Goal: Information Seeking & Learning: Understand process/instructions

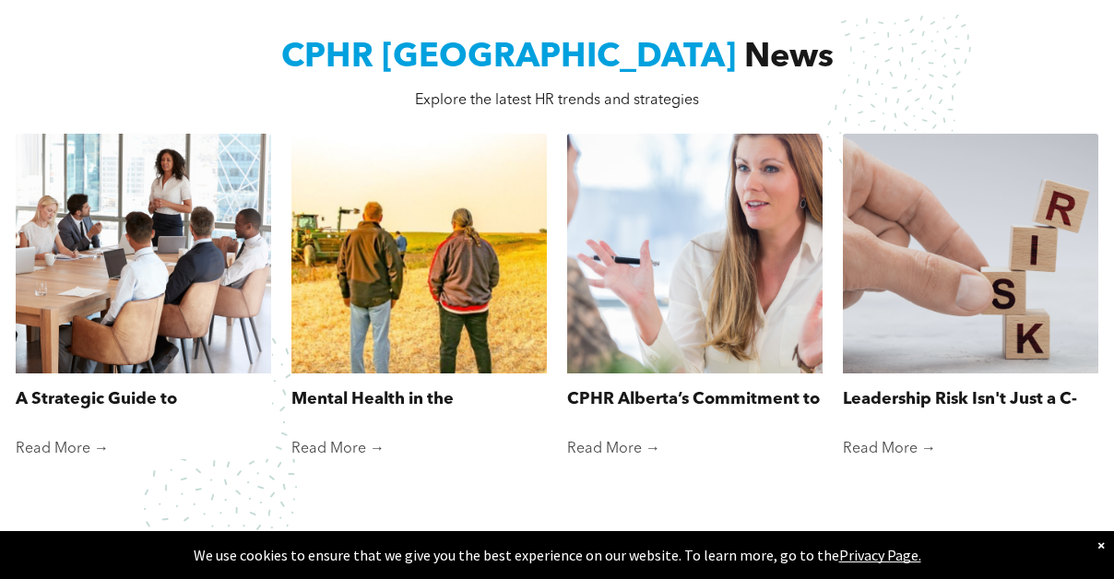
scroll to position [1271, 0]
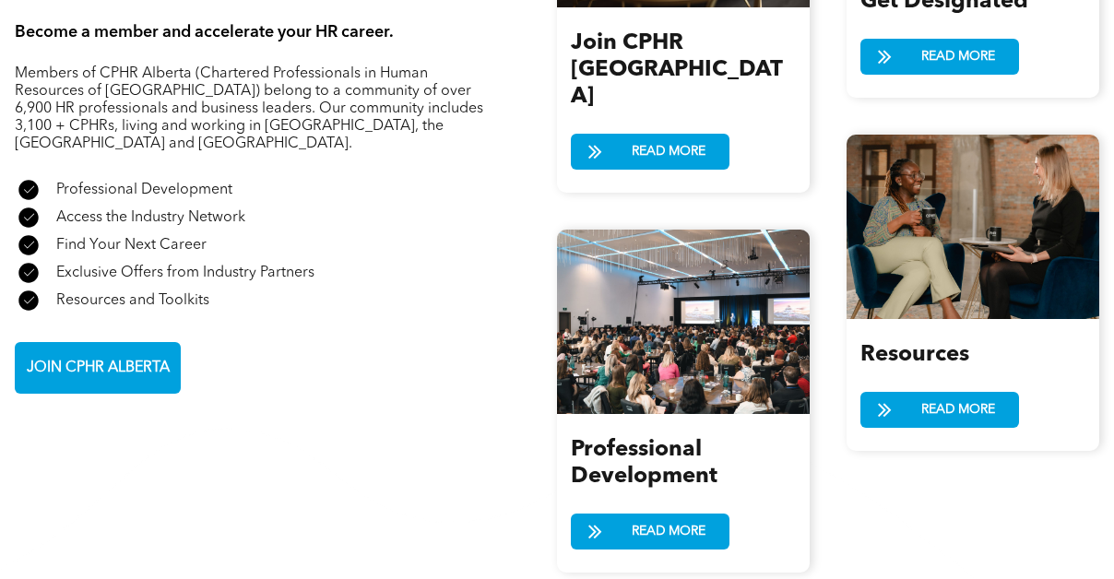
scroll to position [2015, 0]
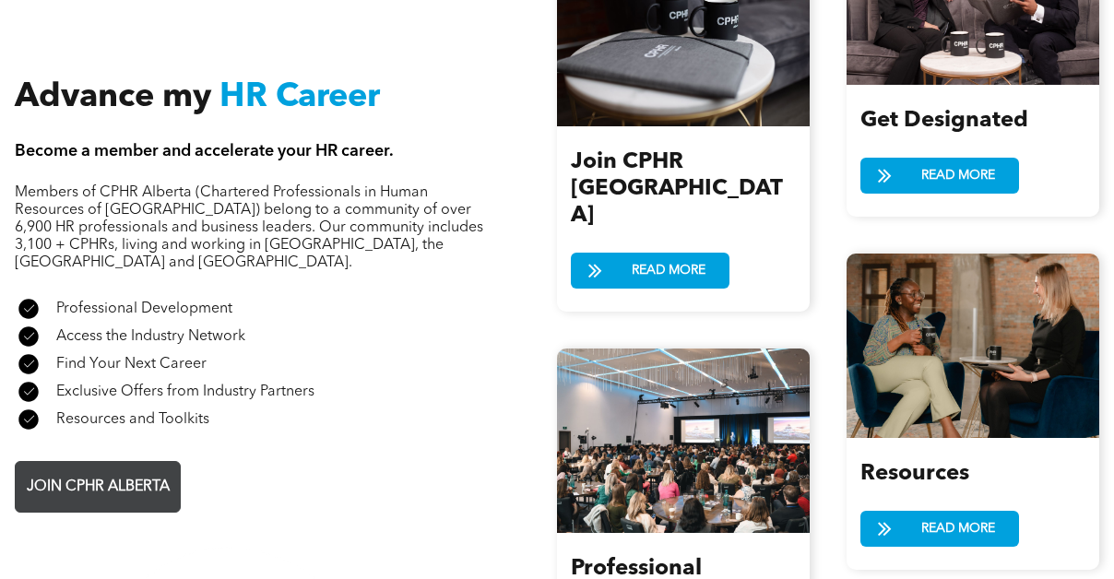
click at [130, 469] on span "JOIN CPHR ALBERTA" at bounding box center [98, 487] width 156 height 36
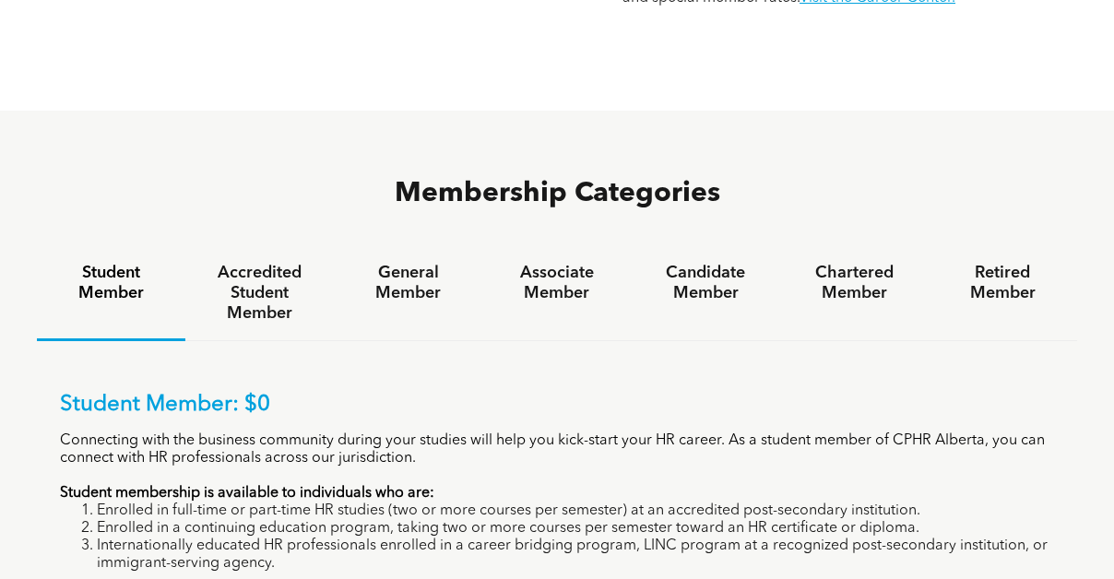
scroll to position [1041, 0]
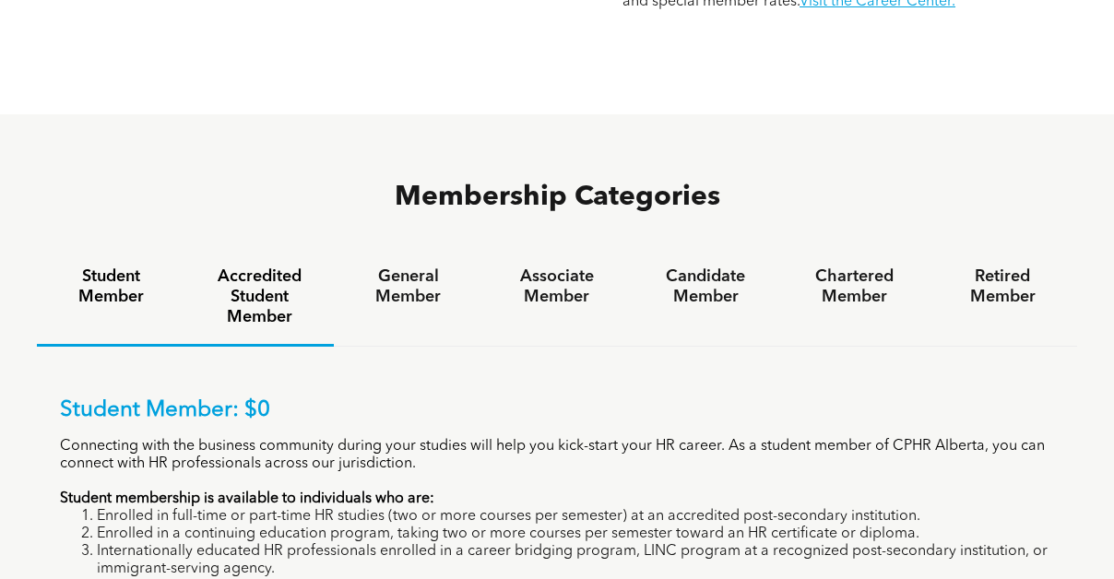
click at [268, 266] on h4 "Accredited Student Member" at bounding box center [259, 296] width 115 height 61
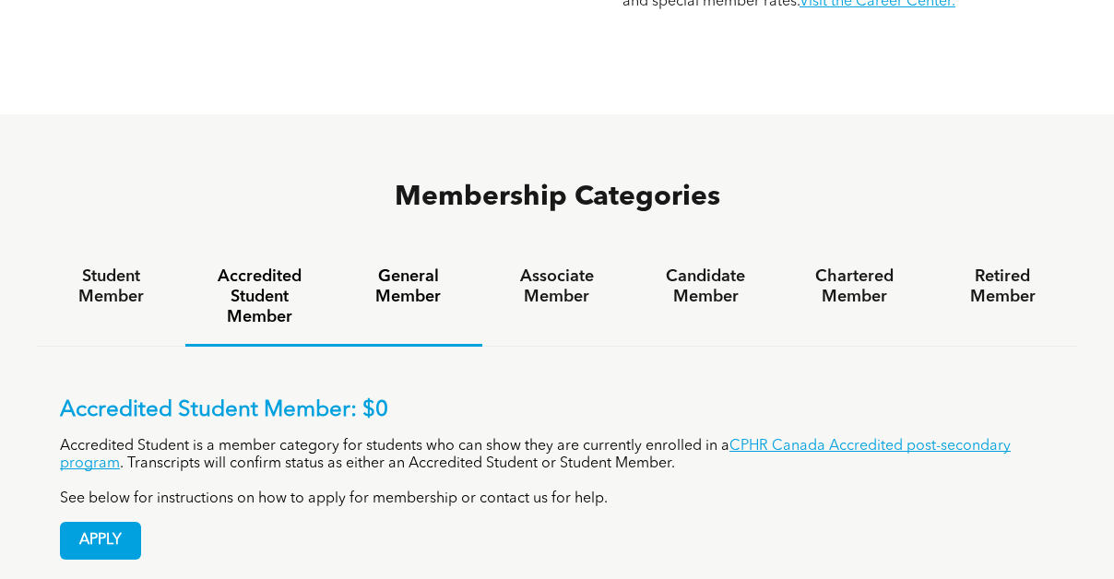
click at [395, 266] on h4 "General Member" at bounding box center [407, 286] width 115 height 41
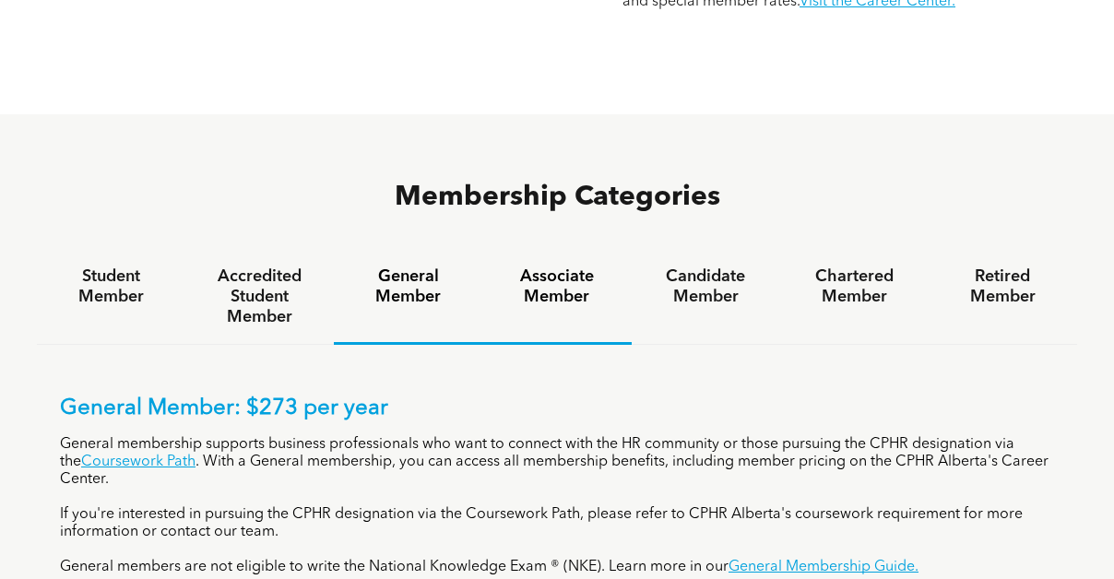
click at [562, 266] on h4 "Associate Member" at bounding box center [556, 286] width 115 height 41
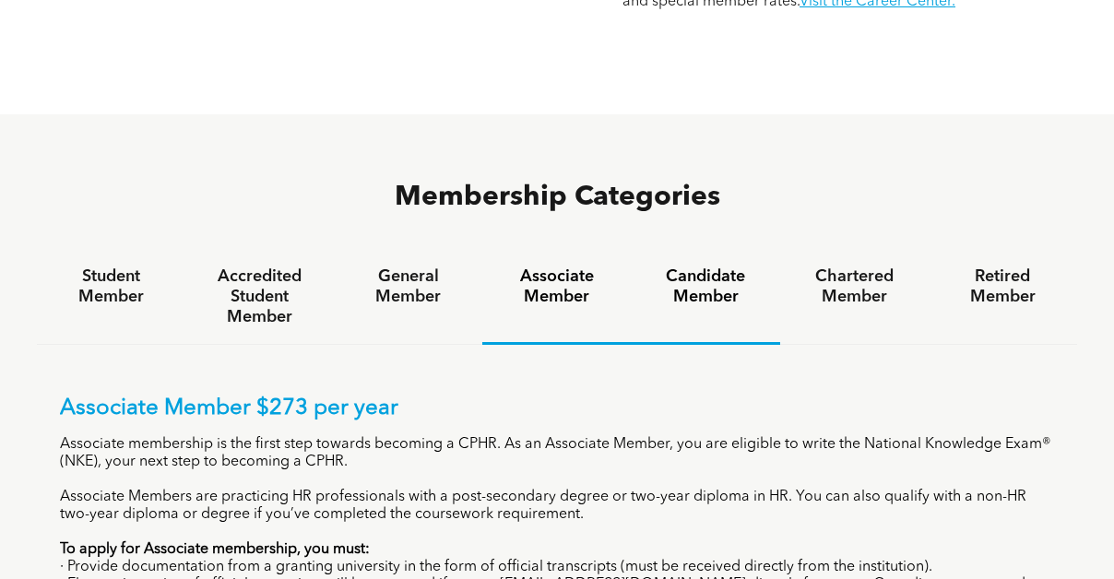
click at [676, 266] on h4 "Candidate Member" at bounding box center [705, 286] width 115 height 41
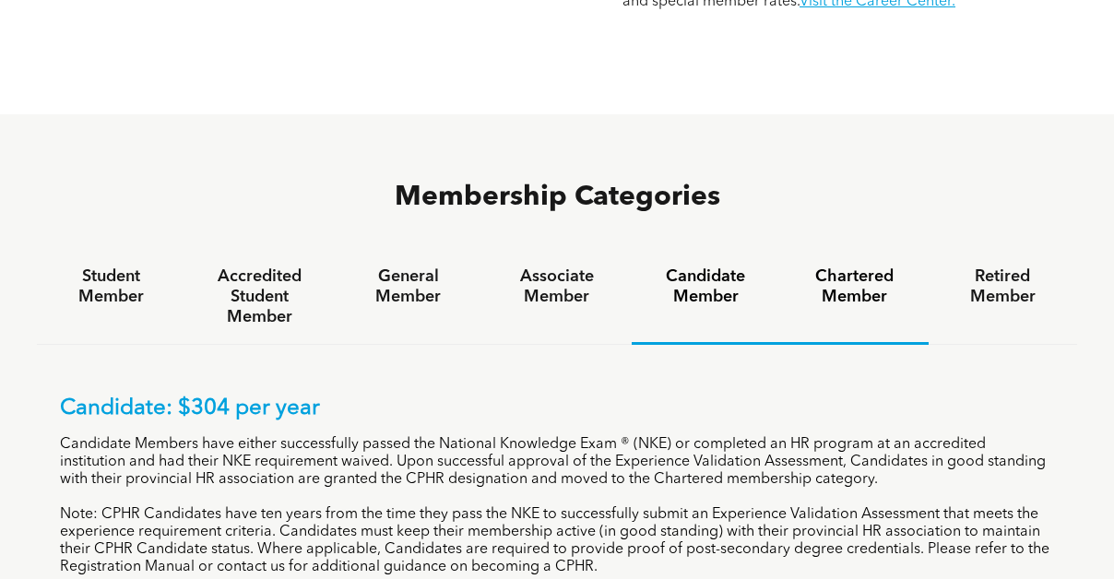
click at [823, 250] on div "Chartered Member" at bounding box center [854, 297] width 148 height 95
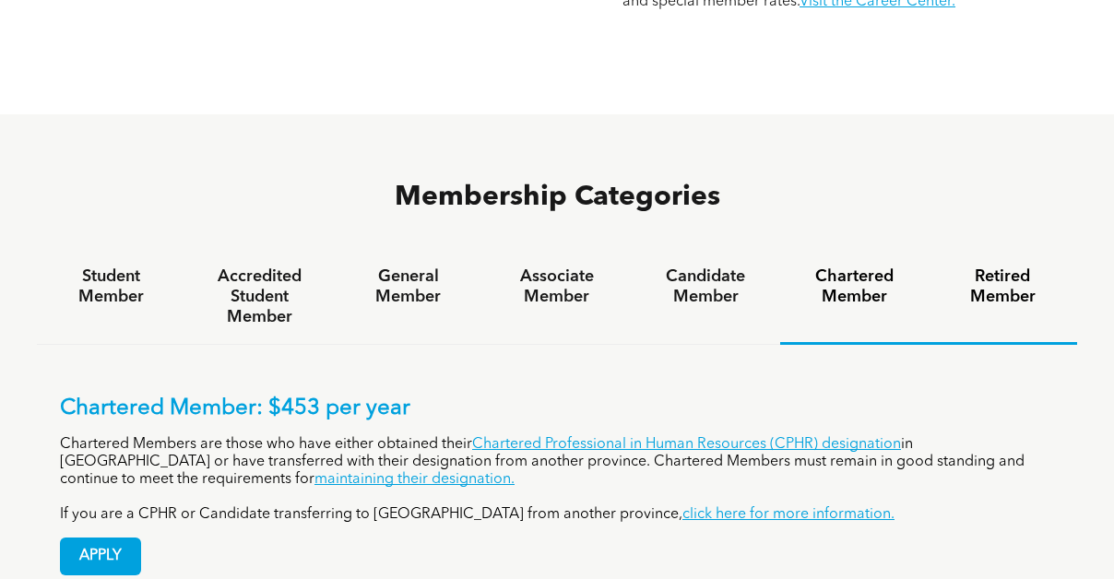
click at [974, 266] on h4 "Retired Member" at bounding box center [1002, 286] width 115 height 41
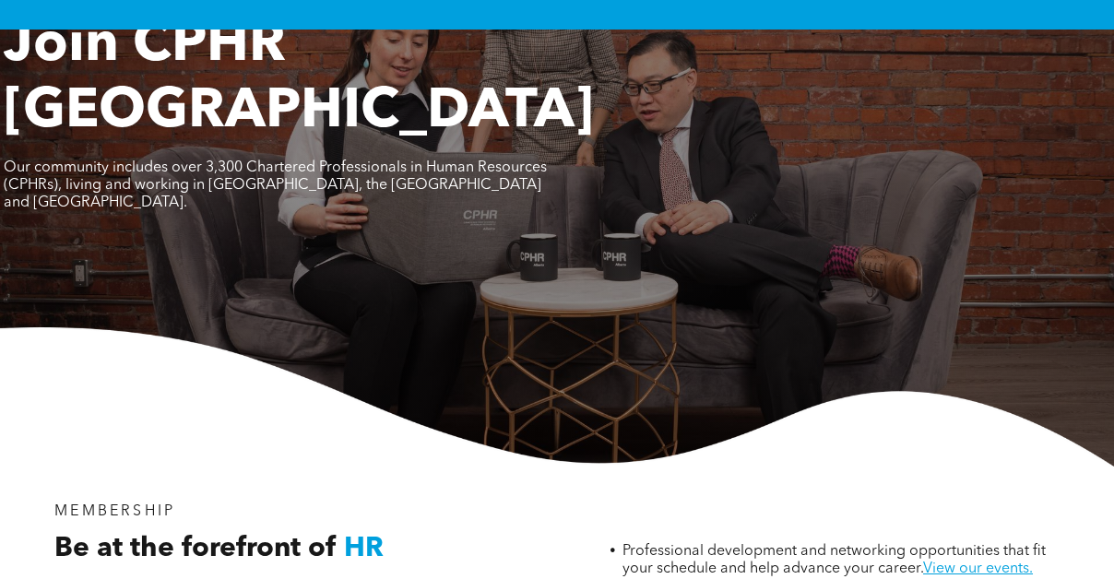
scroll to position [0, 0]
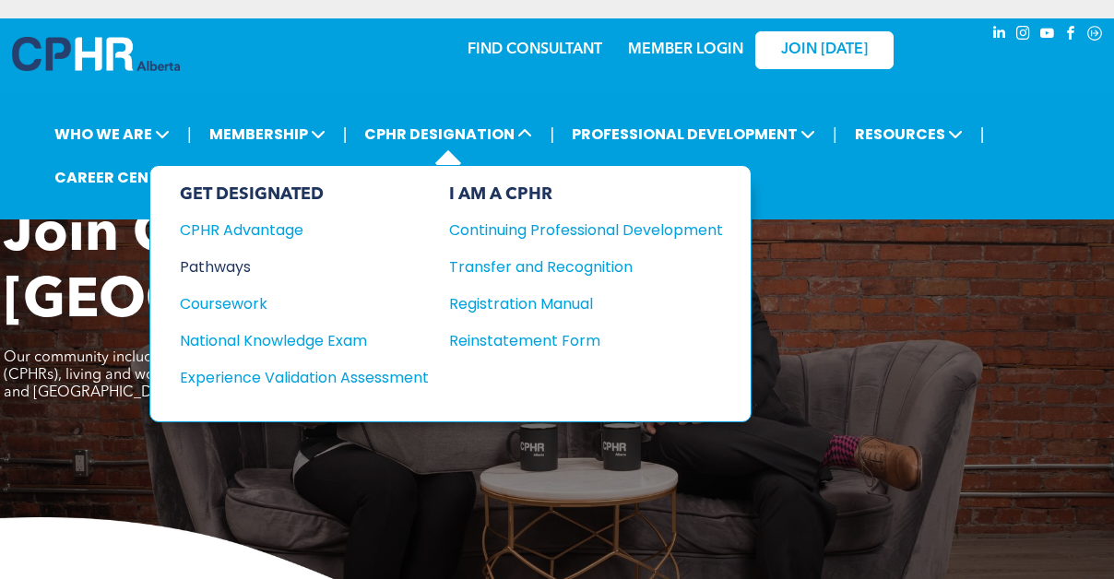
click at [196, 255] on div "Pathways" at bounding box center [292, 266] width 224 height 23
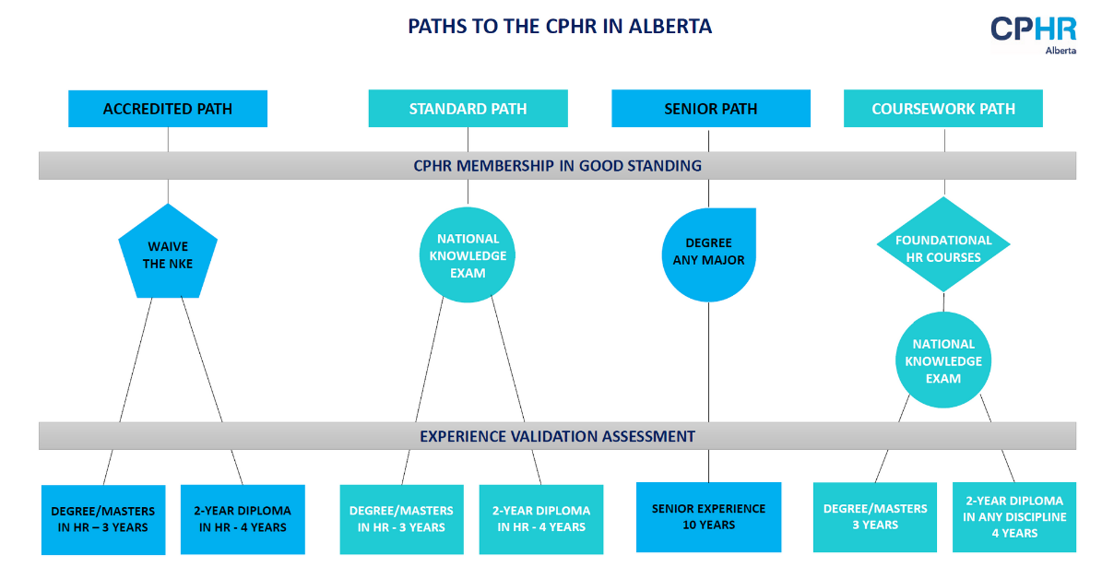
scroll to position [1427, 0]
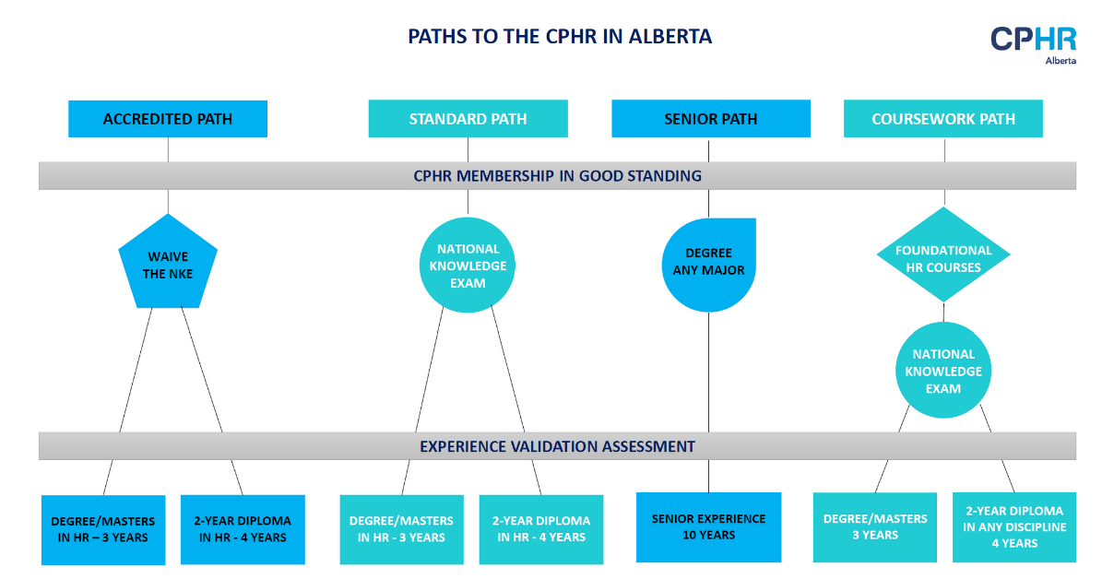
click at [861, 517] on img at bounding box center [557, 331] width 1068 height 643
click at [916, 504] on img at bounding box center [557, 331] width 1068 height 643
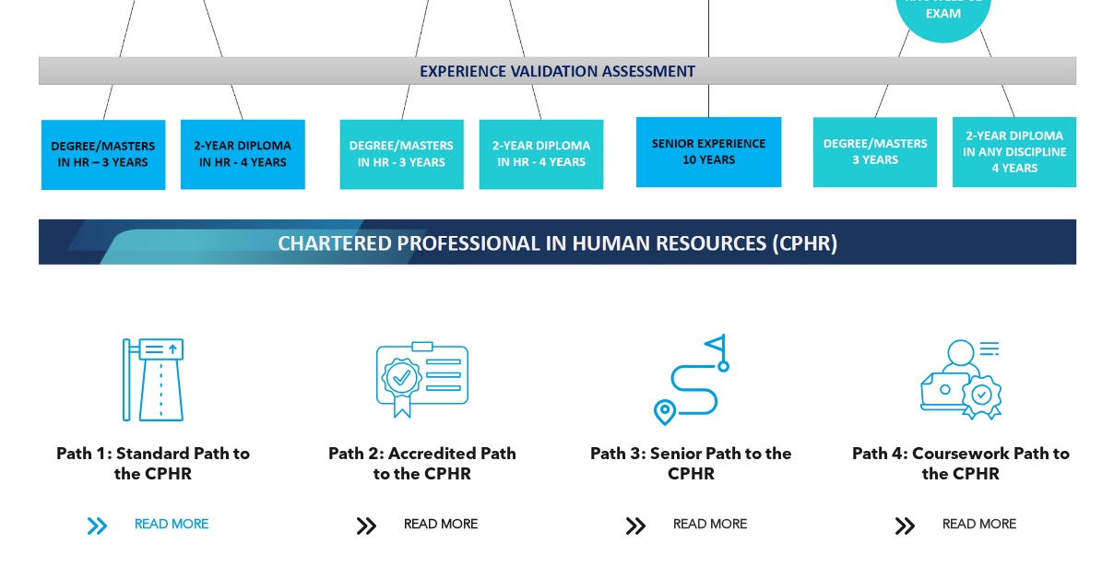
scroll to position [1888, 0]
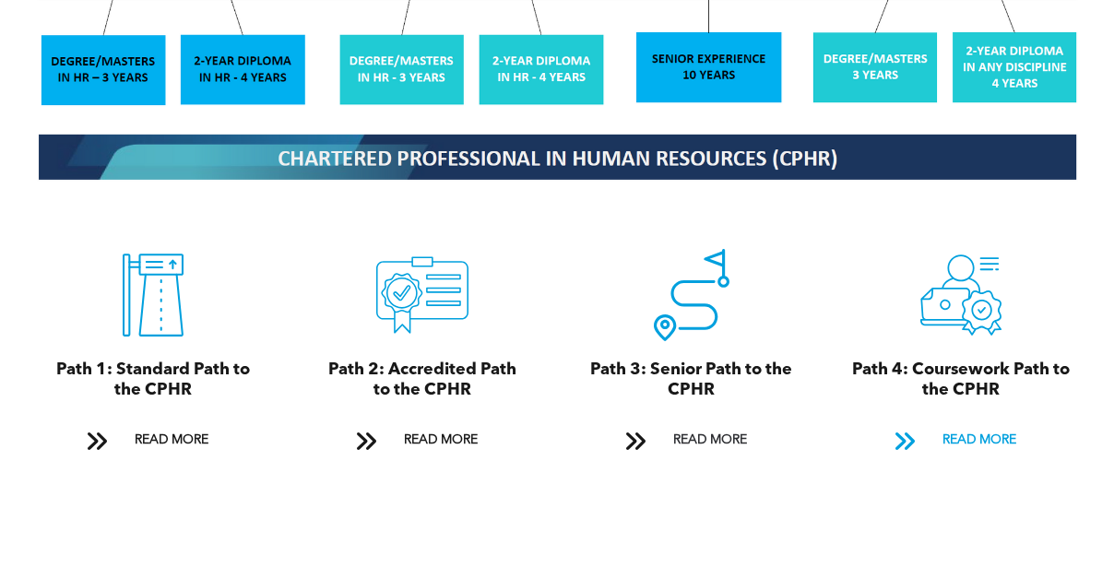
click at [934, 423] on link "READ MORE" at bounding box center [961, 440] width 159 height 34
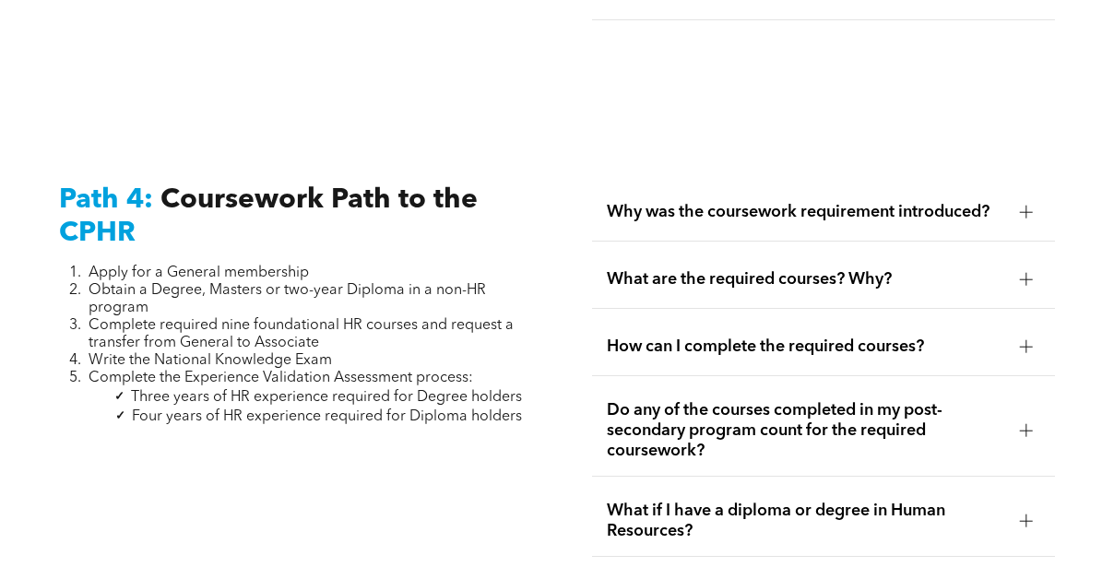
scroll to position [5496, 0]
click at [262, 317] on span "Complete required nine foundational HR courses and request a transfer from Gene…" at bounding box center [301, 333] width 425 height 32
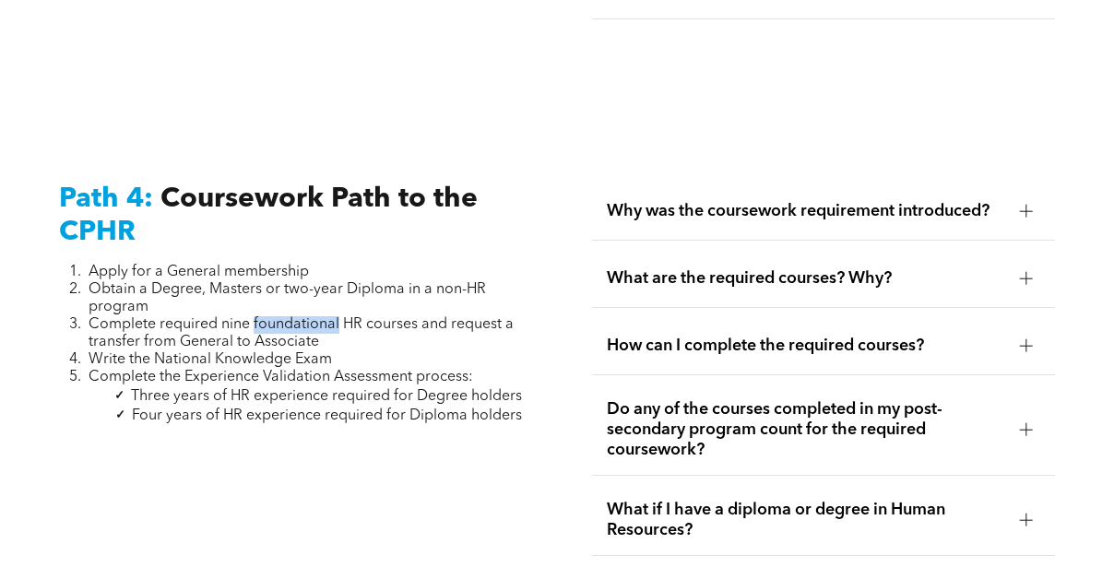
click at [262, 317] on span "Complete required nine foundational HR courses and request a transfer from Gene…" at bounding box center [301, 333] width 425 height 32
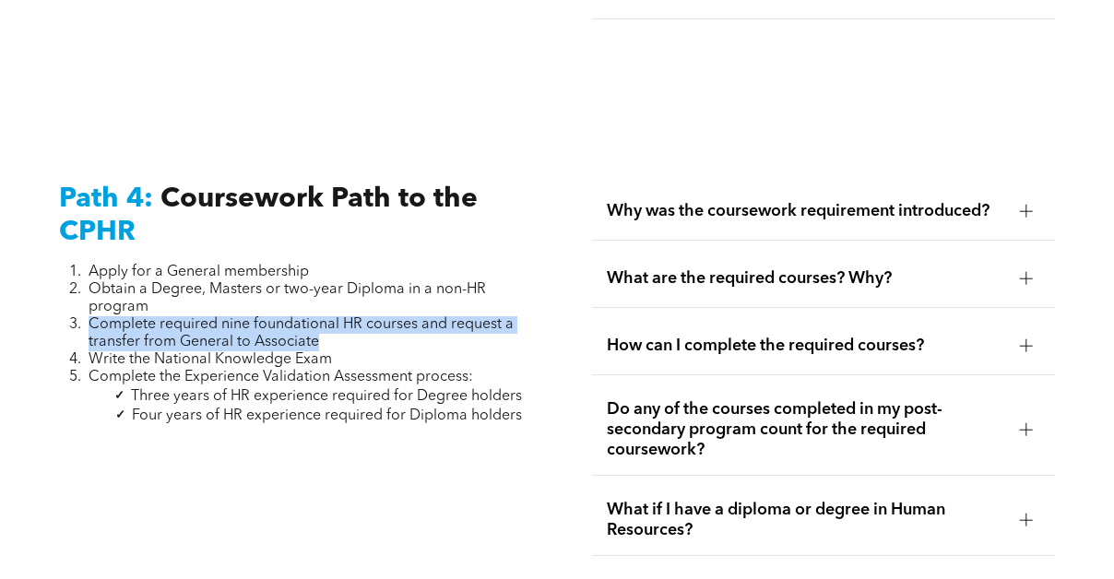
click at [262, 317] on span "Complete required nine foundational HR courses and request a transfer from Gene…" at bounding box center [301, 333] width 425 height 32
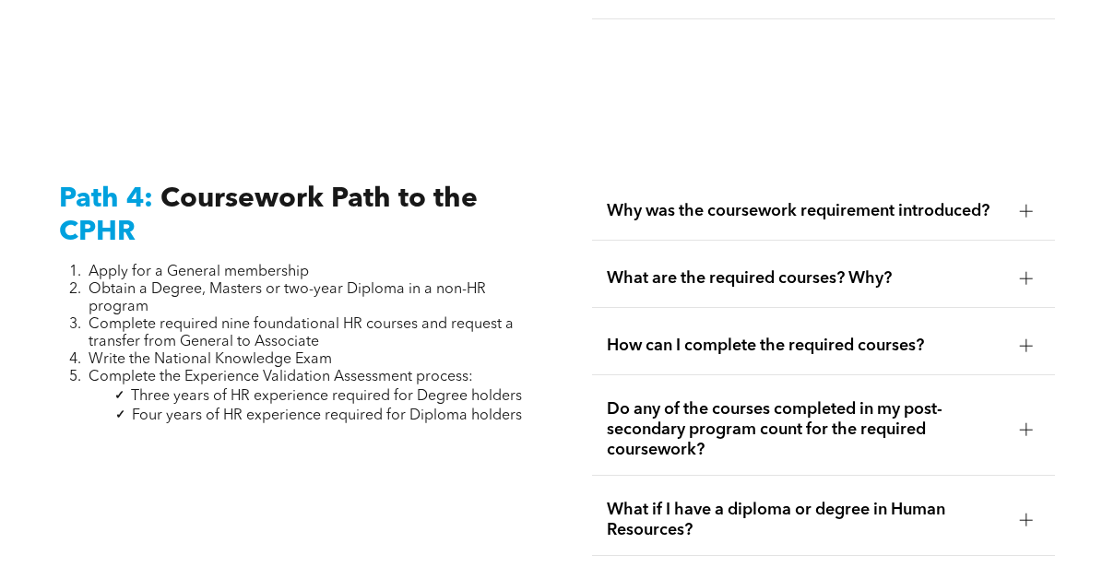
click at [243, 317] on span "Complete required nine foundational HR courses and request a transfer from Gene…" at bounding box center [301, 333] width 425 height 32
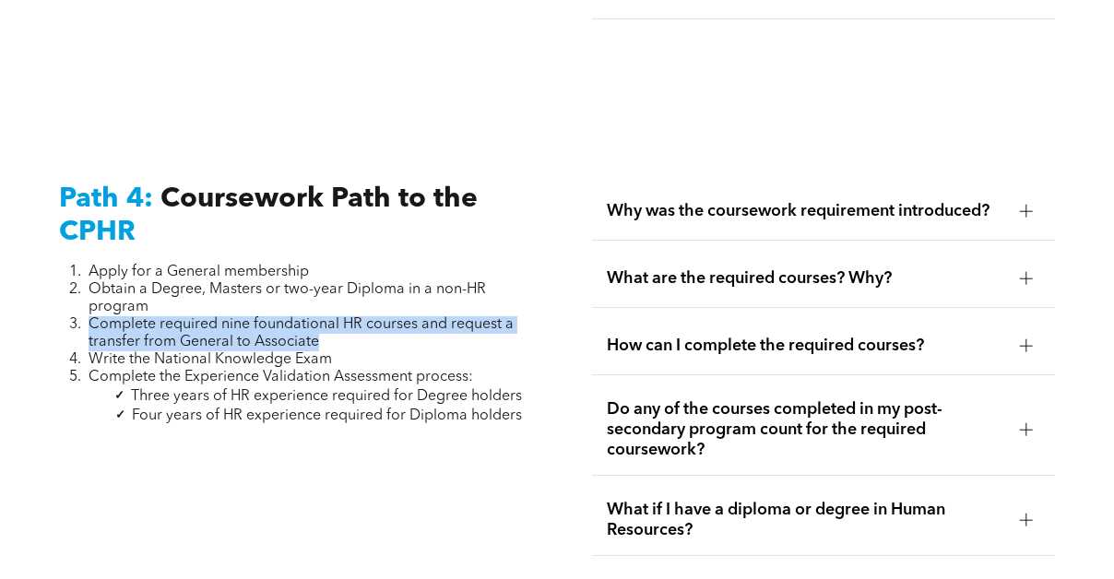
click at [190, 317] on span "Complete required nine foundational HR courses and request a transfer from Gene…" at bounding box center [301, 333] width 425 height 32
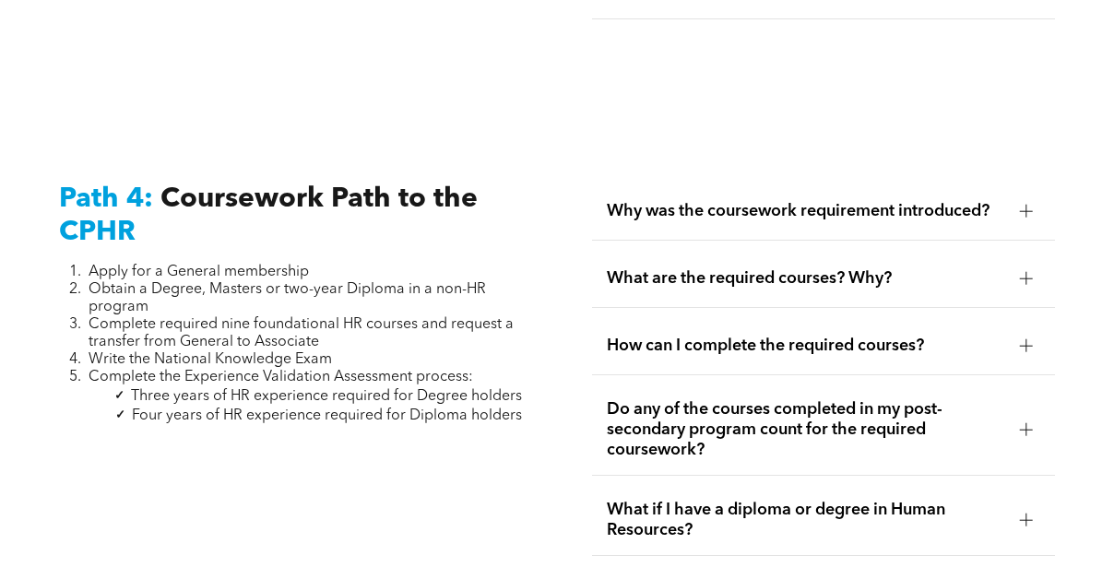
click at [190, 317] on span "Complete required nine foundational HR courses and request a transfer from Gene…" at bounding box center [301, 333] width 425 height 32
click at [166, 351] on li "Write the National Knowledge Exam" at bounding box center [305, 360] width 432 height 18
click at [158, 317] on span "Complete required nine foundational HR courses and request a transfer from Gene…" at bounding box center [301, 333] width 425 height 32
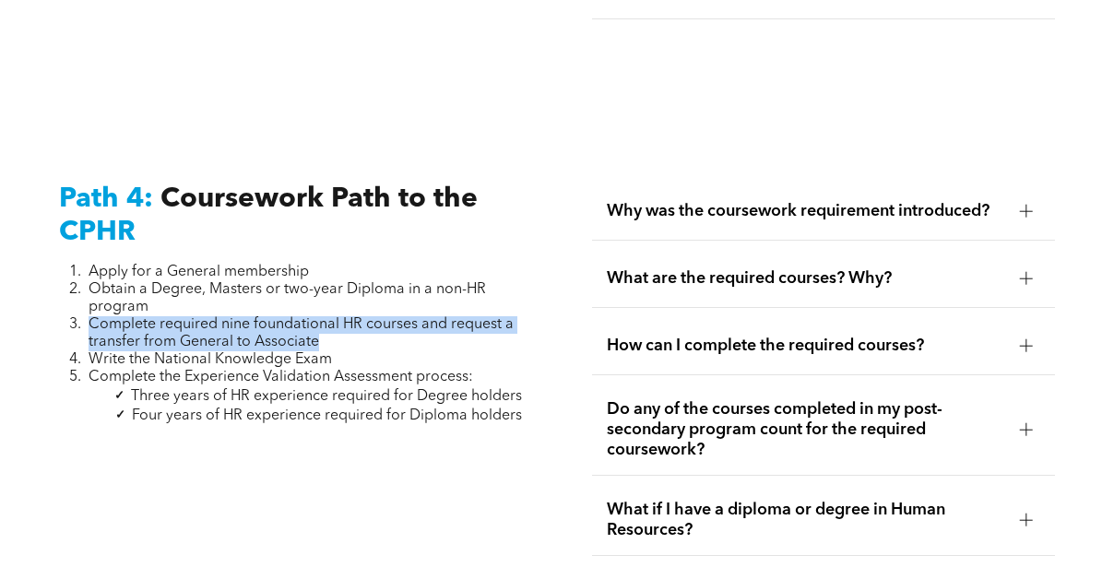
click at [158, 317] on span "Complete required nine foundational HR courses and request a transfer from Gene…" at bounding box center [301, 333] width 425 height 32
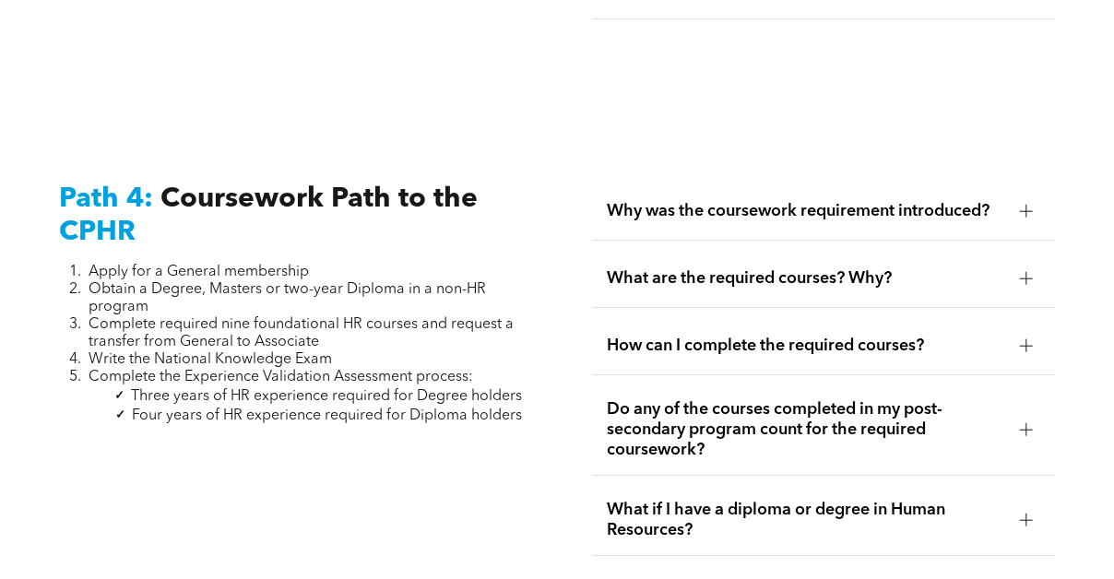
click at [142, 352] on span "Write the National Knowledge Exam" at bounding box center [210, 359] width 243 height 15
click at [128, 370] on span "Complete the Experience Validation Assessment process:" at bounding box center [281, 377] width 385 height 15
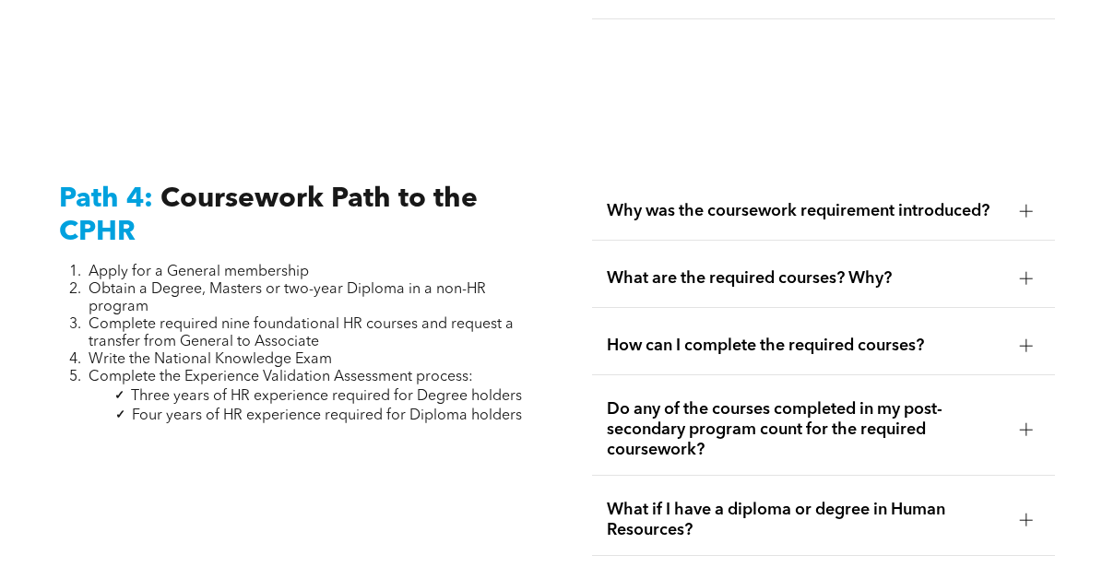
click at [128, 370] on span "Complete the Experience Validation Assessment process:" at bounding box center [281, 377] width 385 height 15
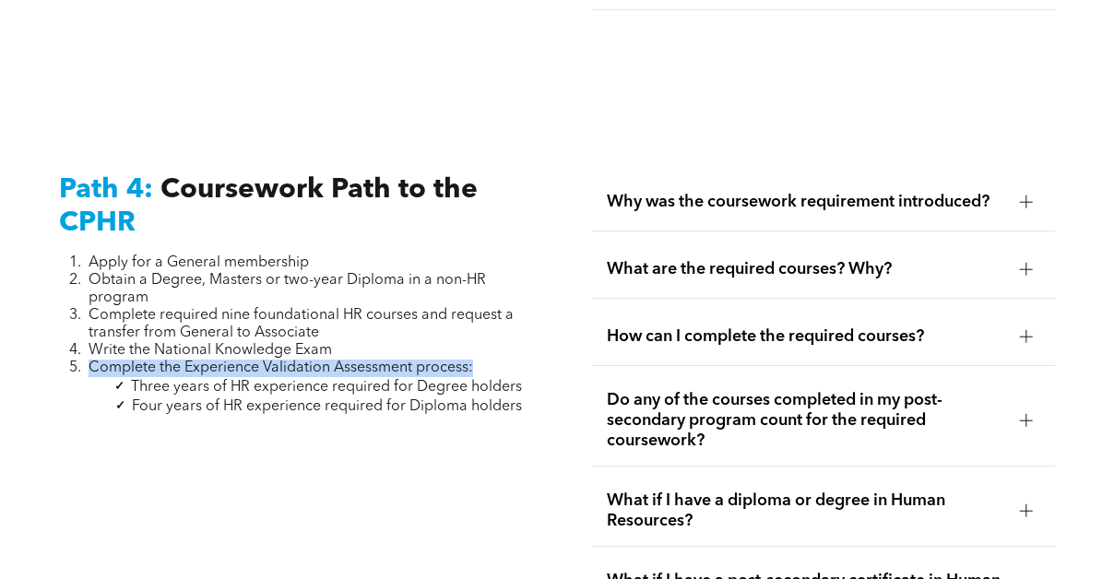
scroll to position [5509, 0]
